Goal: Task Accomplishment & Management: Manage account settings

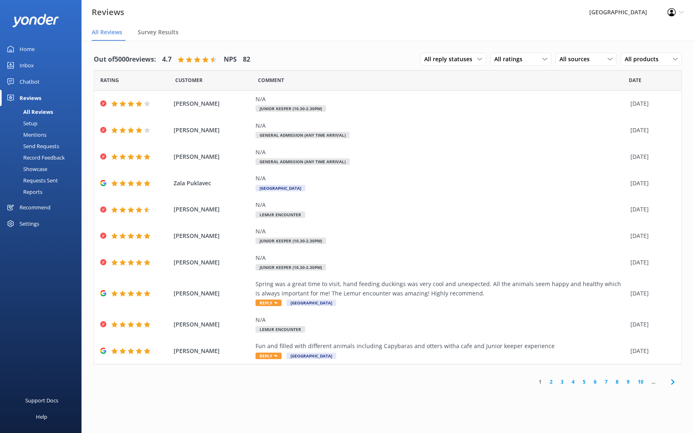
click at [36, 112] on div "All Reviews" at bounding box center [29, 111] width 48 height 11
click at [553, 381] on link "2" at bounding box center [551, 382] width 11 height 8
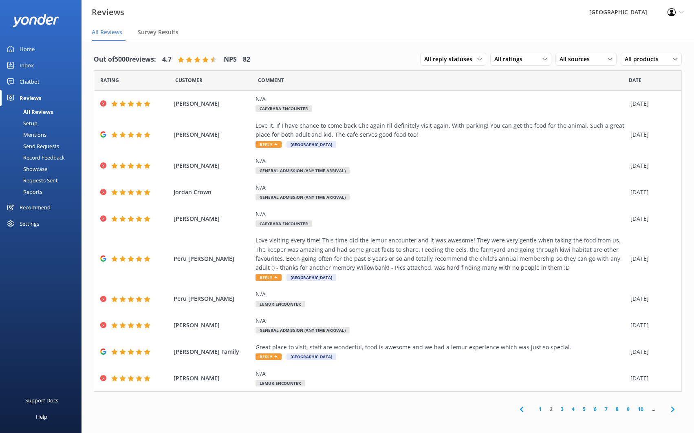
click at [561, 408] on link "3" at bounding box center [562, 409] width 11 height 8
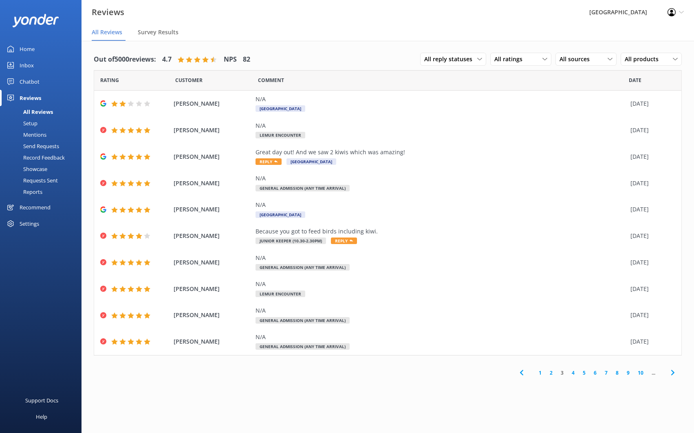
click at [574, 373] on link "4" at bounding box center [573, 373] width 11 height 8
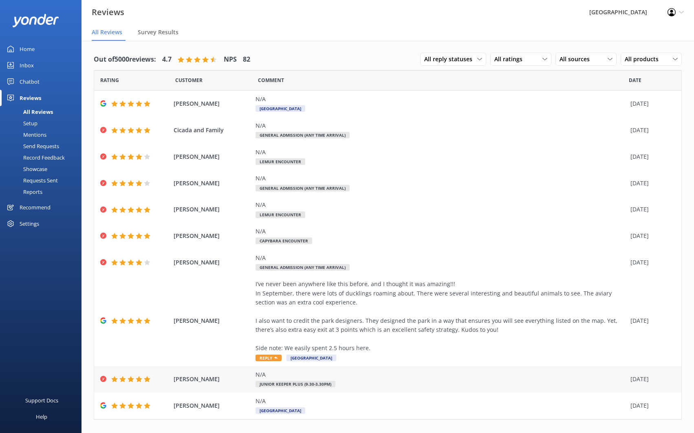
scroll to position [13, 0]
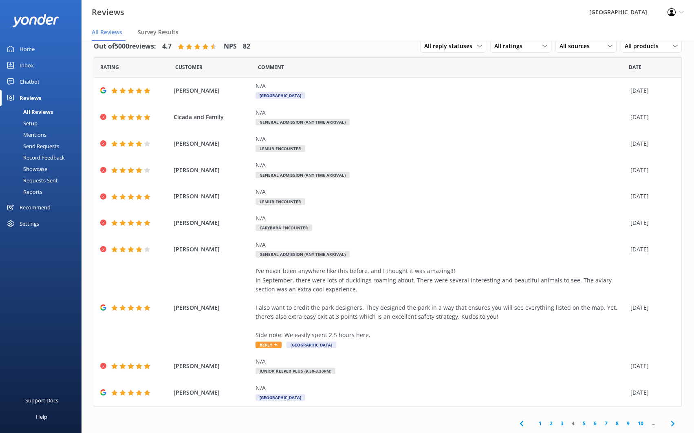
click at [579, 422] on link "5" at bounding box center [584, 423] width 11 height 8
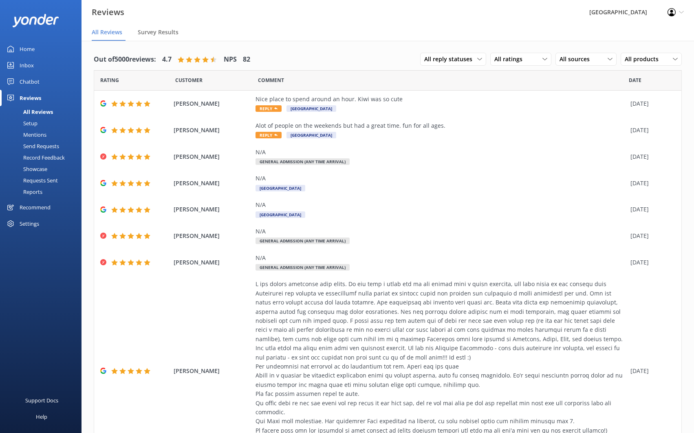
click at [250, 26] on nav "All Reviews Survey Results" at bounding box center [388, 32] width 613 height 16
click at [29, 66] on div "Inbox" at bounding box center [27, 65] width 14 height 16
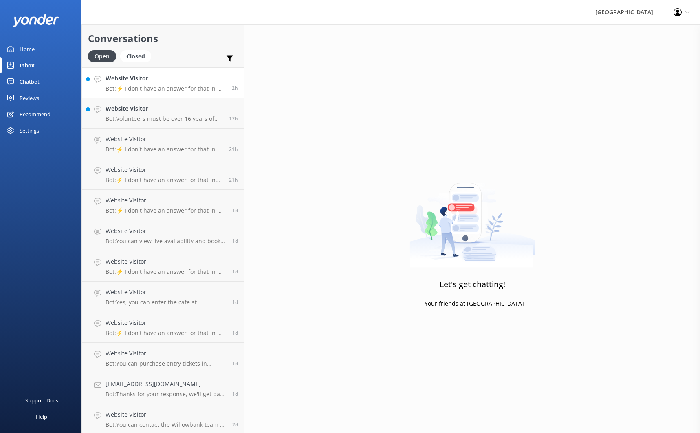
click at [168, 82] on h4 "Website Visitor" at bounding box center [166, 78] width 120 height 9
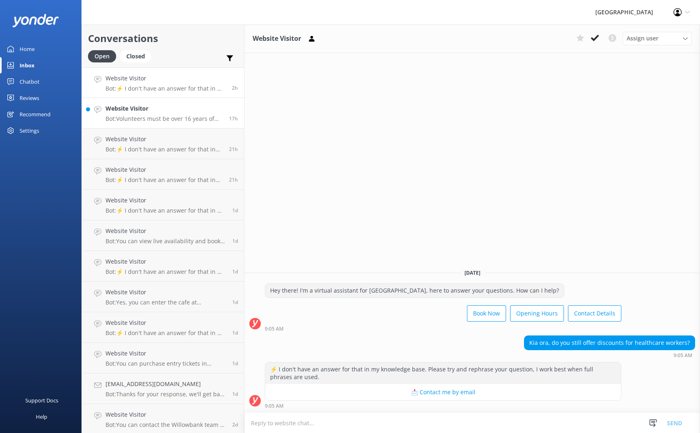
click at [162, 112] on h4 "Website Visitor" at bounding box center [164, 108] width 117 height 9
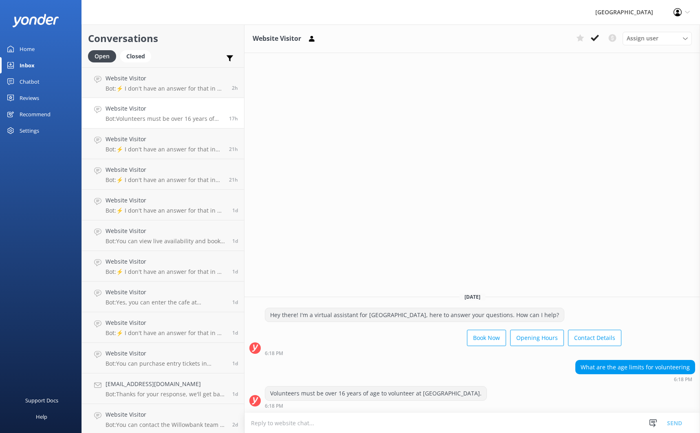
click at [442, 167] on div "Website Visitor Assign user [PERSON_NAME] Admin [PERSON_NAME] and [PERSON_NAME]…" at bounding box center [473, 228] width 456 height 408
click at [159, 135] on h4 "Website Visitor" at bounding box center [164, 139] width 117 height 9
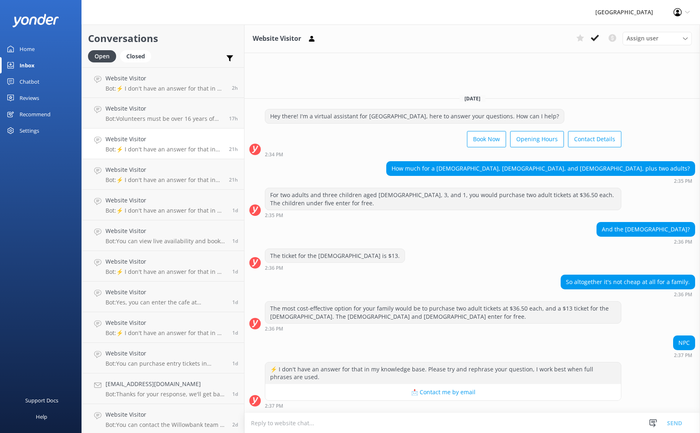
click at [450, 253] on div "The ticket for the [DEMOGRAPHIC_DATA] is $13. 2:36 PM" at bounding box center [473, 259] width 456 height 22
